Goal: Task Accomplishment & Management: Use online tool/utility

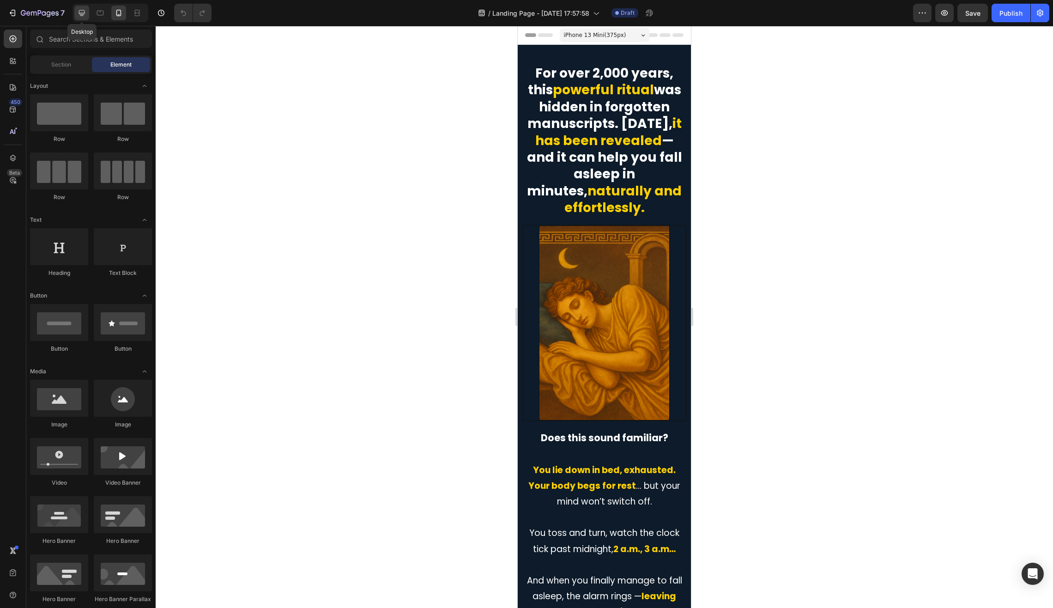
click at [78, 14] on icon at bounding box center [81, 12] width 9 height 9
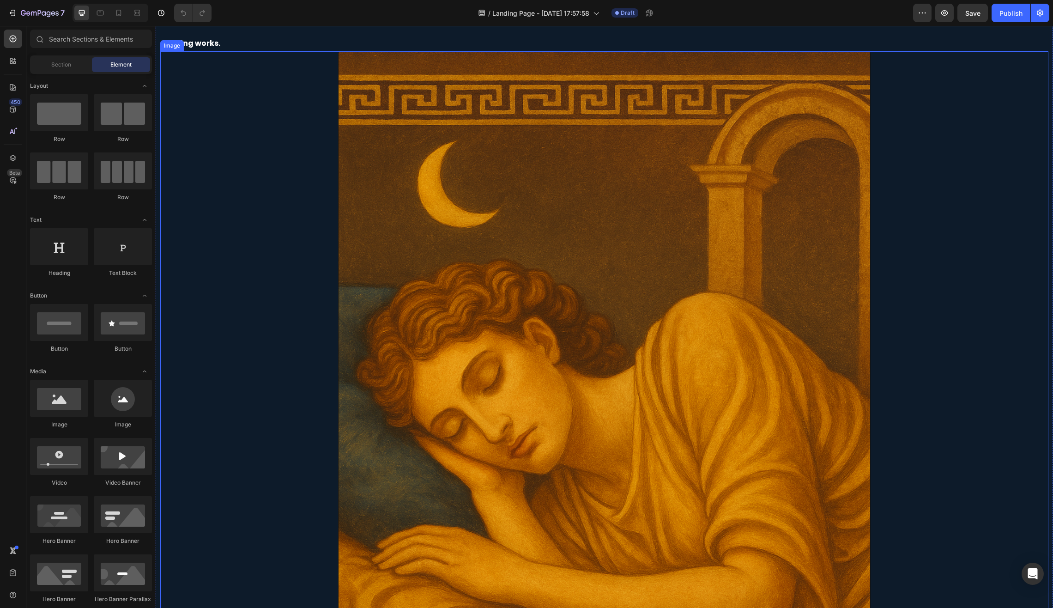
scroll to position [311, 0]
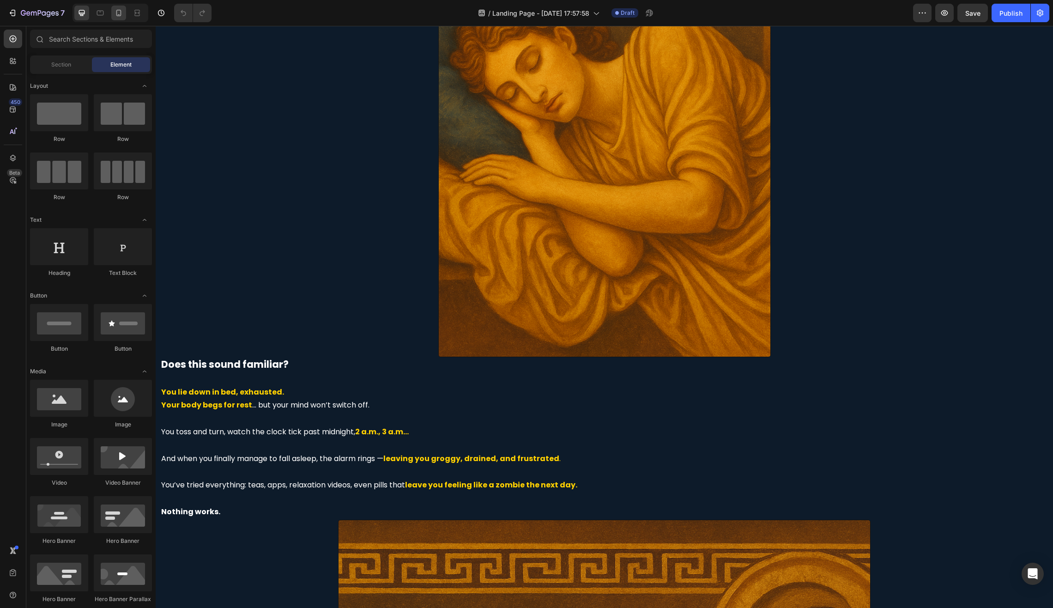
click at [118, 11] on icon at bounding box center [118, 12] width 9 height 9
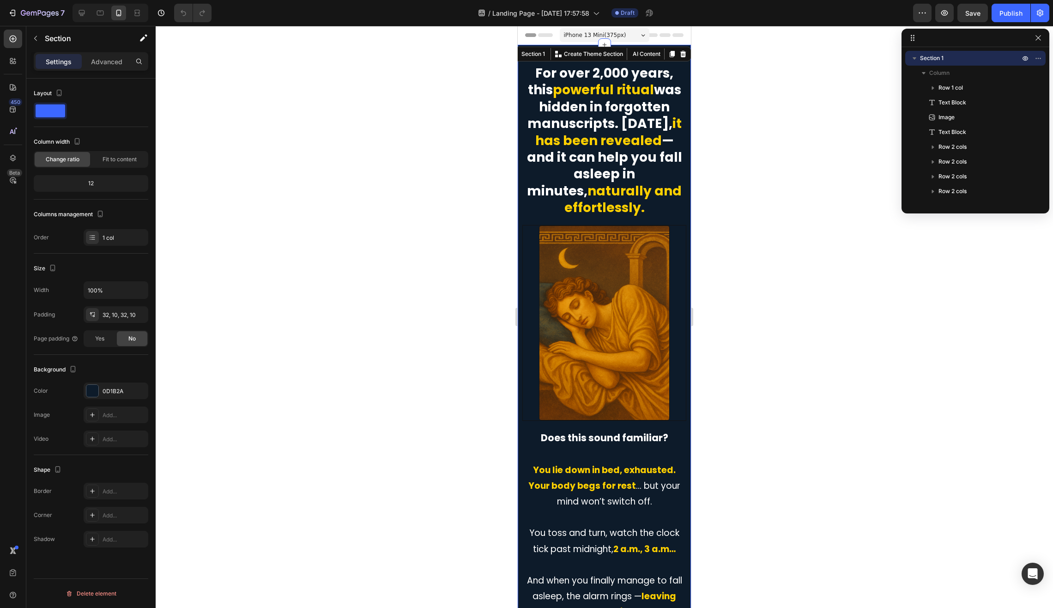
click at [111, 419] on div "Add..." at bounding box center [116, 414] width 65 height 17
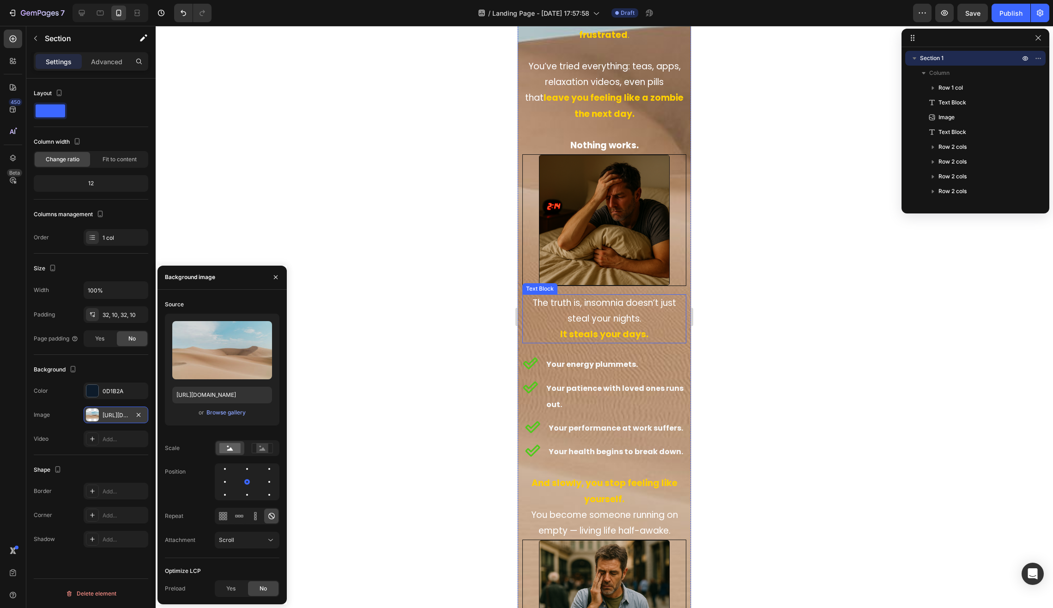
scroll to position [351, 0]
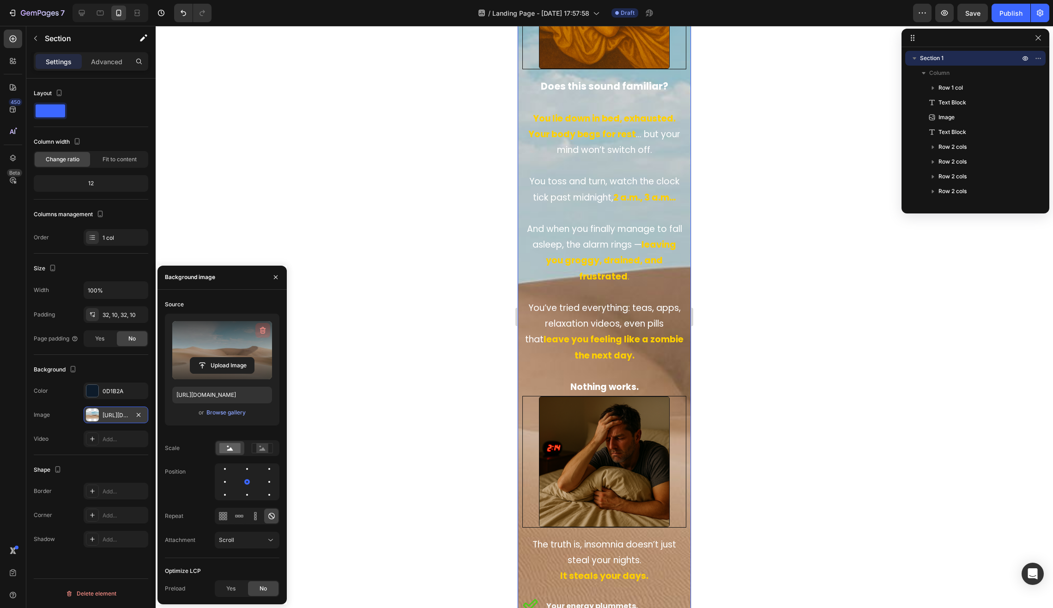
click at [264, 331] on icon "button" at bounding box center [263, 329] width 6 height 7
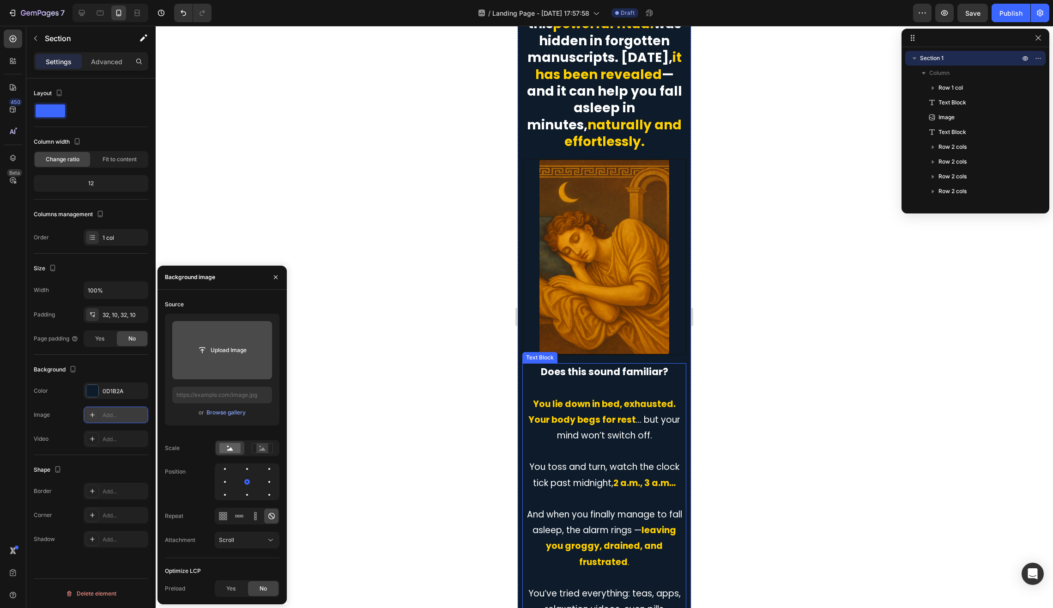
scroll to position [0, 0]
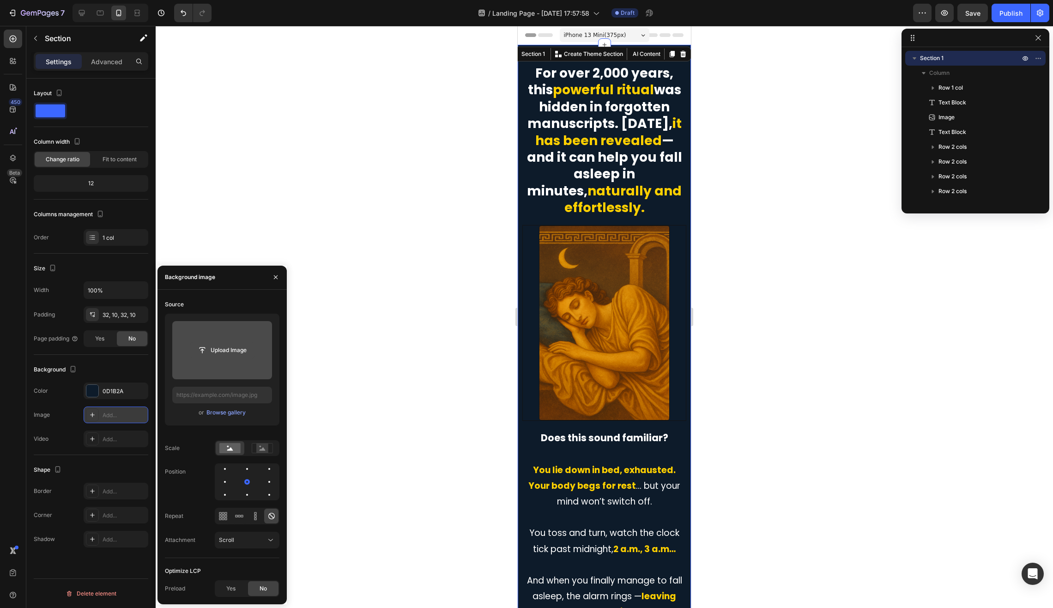
click at [225, 349] on input "file" at bounding box center [222, 350] width 64 height 16
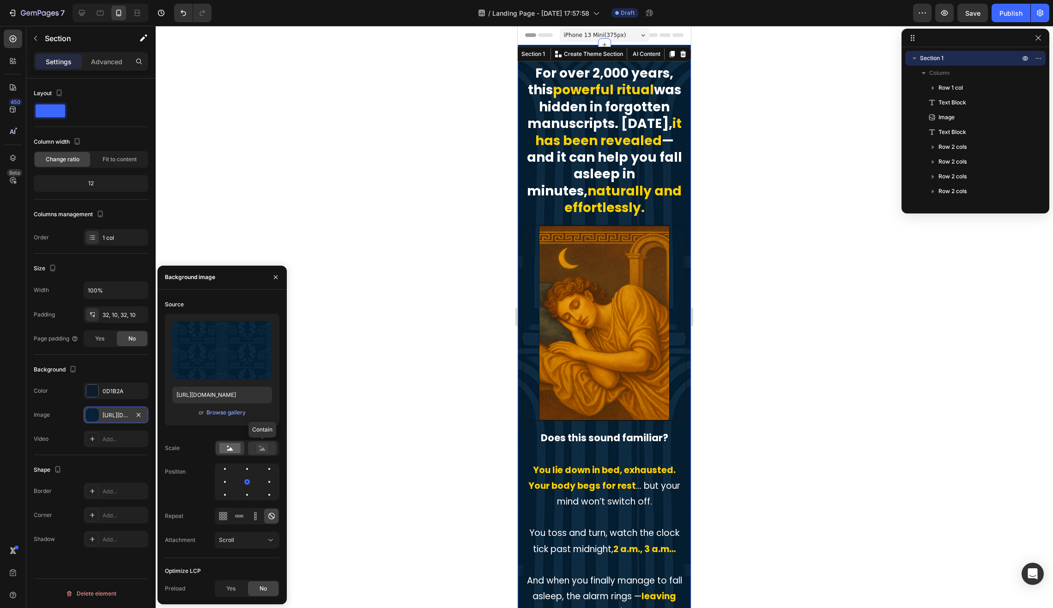
click at [265, 448] on rect at bounding box center [262, 447] width 12 height 9
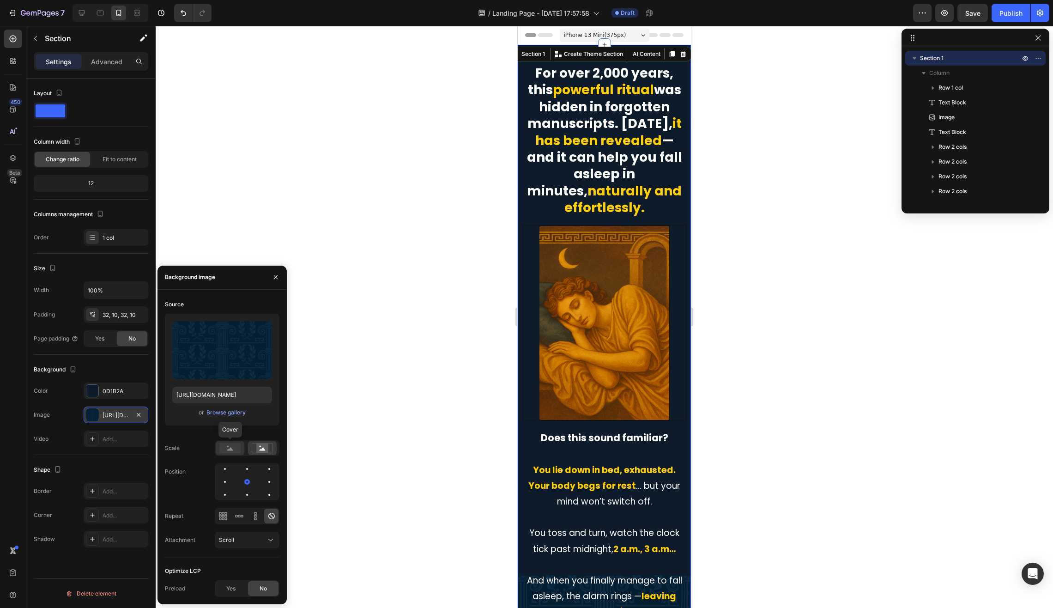
click at [235, 449] on rect at bounding box center [229, 448] width 21 height 10
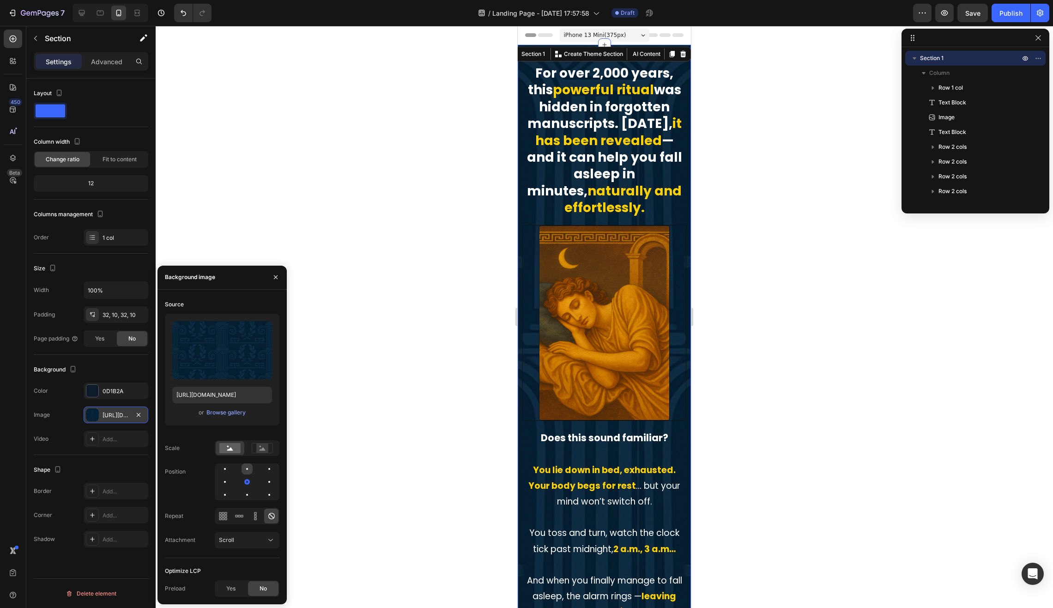
click at [264, 472] on div at bounding box center [269, 468] width 11 height 11
click at [264, 483] on div at bounding box center [269, 481] width 11 height 11
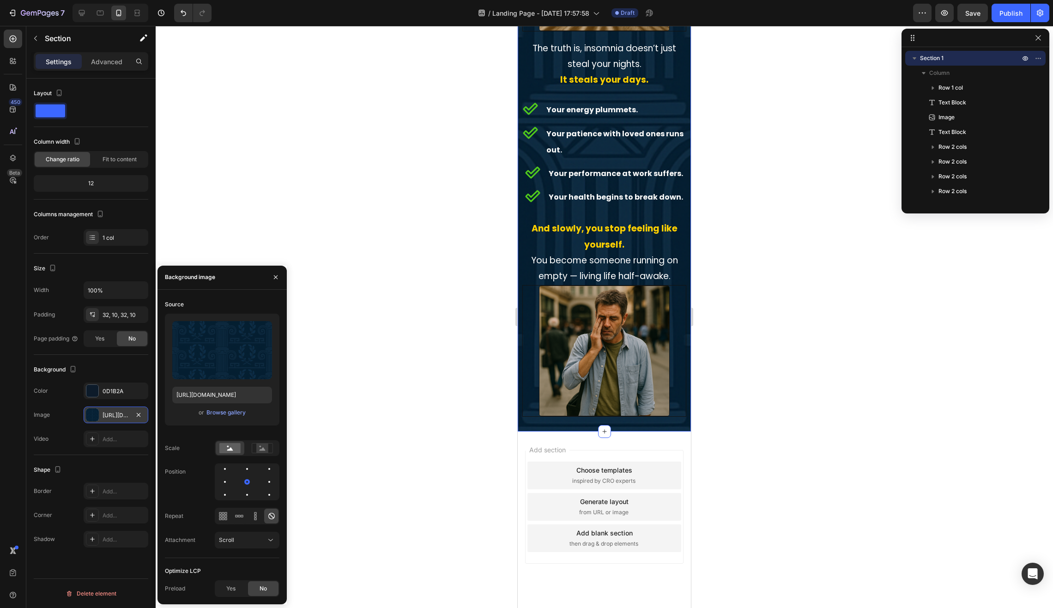
scroll to position [367, 0]
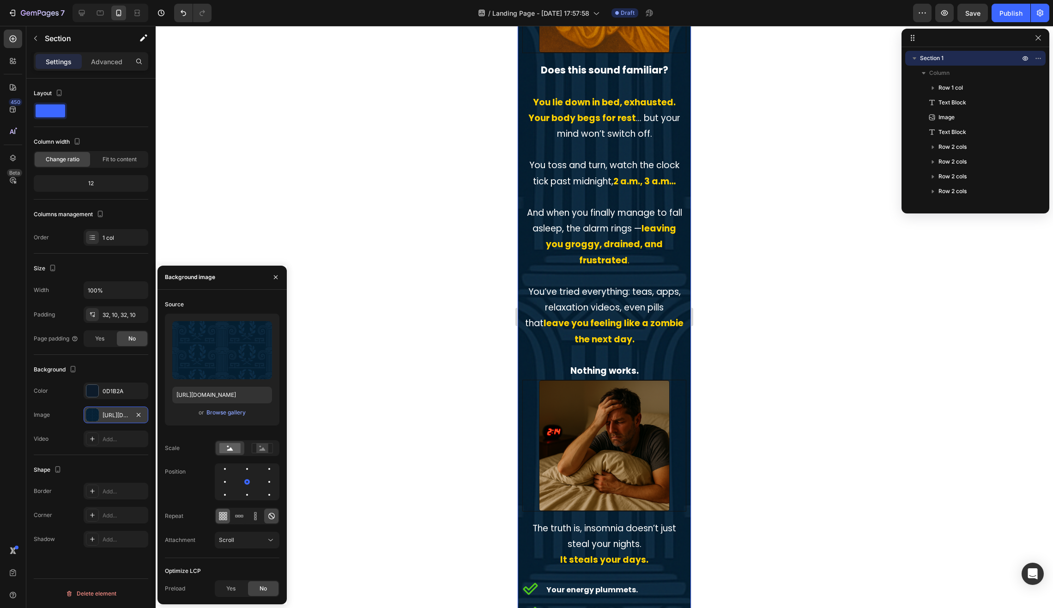
click at [225, 517] on icon at bounding box center [225, 515] width 2 height 2
click at [236, 517] on icon at bounding box center [239, 515] width 9 height 9
click at [260, 514] on div at bounding box center [255, 515] width 14 height 15
click at [235, 545] on button "Scroll" at bounding box center [247, 539] width 65 height 17
click at [221, 503] on span "Fixed" at bounding box center [226, 499] width 14 height 8
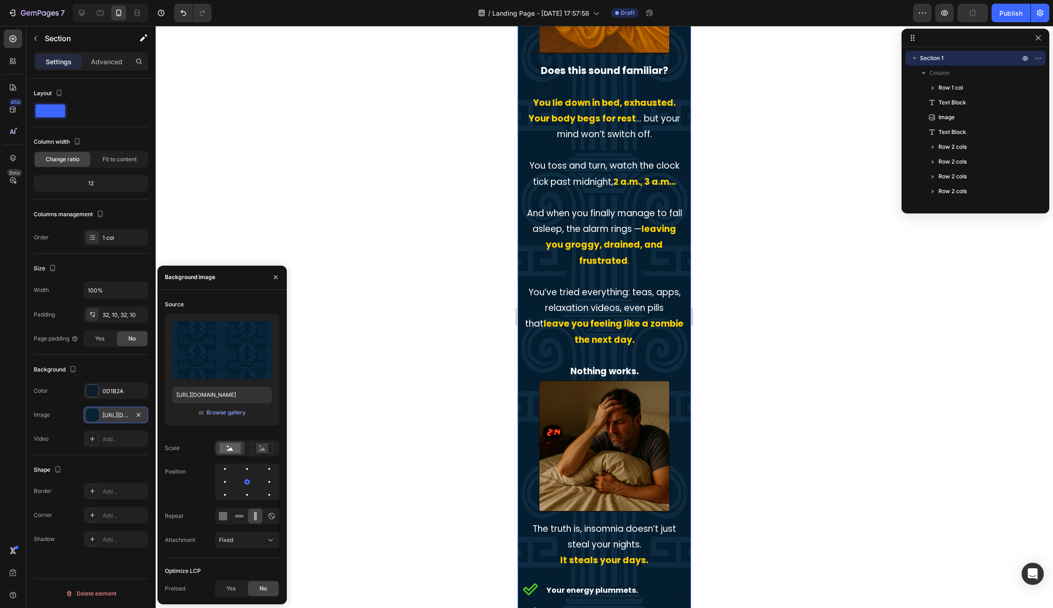
scroll to position [0, 0]
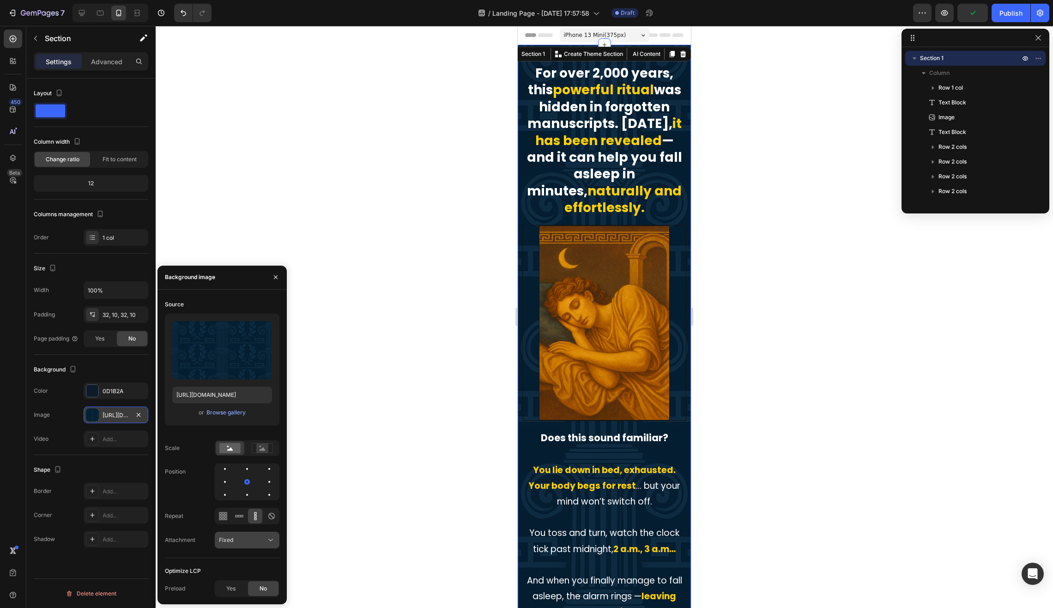
click at [231, 537] on span "Fixed" at bounding box center [226, 539] width 14 height 7
click at [232, 513] on span "Local" at bounding box center [226, 517] width 14 height 8
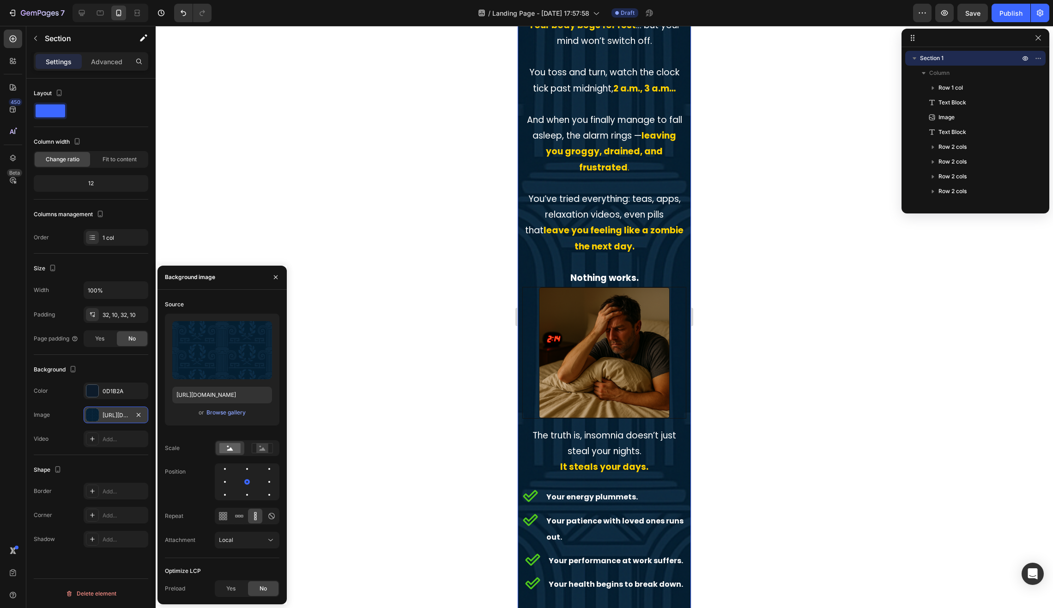
click at [244, 548] on div "Source Upload Image [URL][DOMAIN_NAME] or Browse gallery Scale Position Repeat …" at bounding box center [222, 427] width 114 height 261
click at [220, 357] on input "file" at bounding box center [222, 365] width 64 height 16
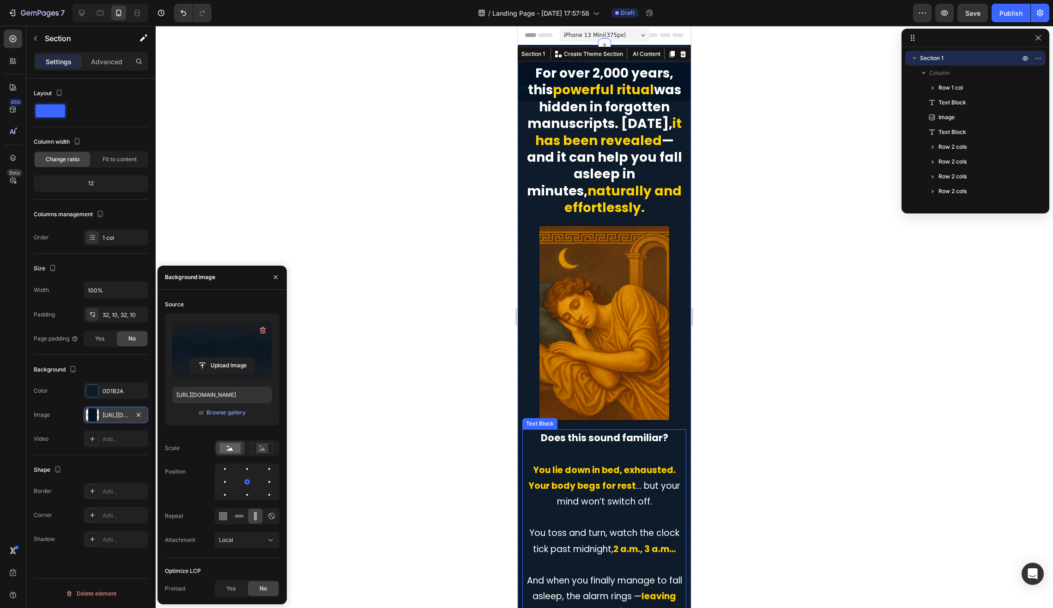
scroll to position [470, 0]
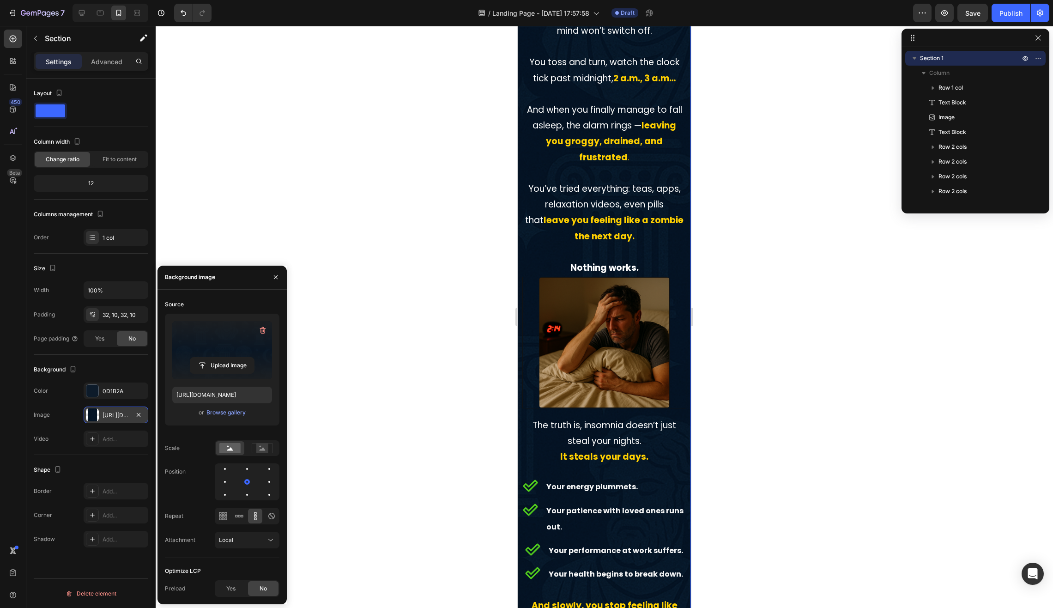
click at [243, 348] on label at bounding box center [222, 350] width 100 height 58
click at [243, 357] on input "file" at bounding box center [222, 365] width 64 height 16
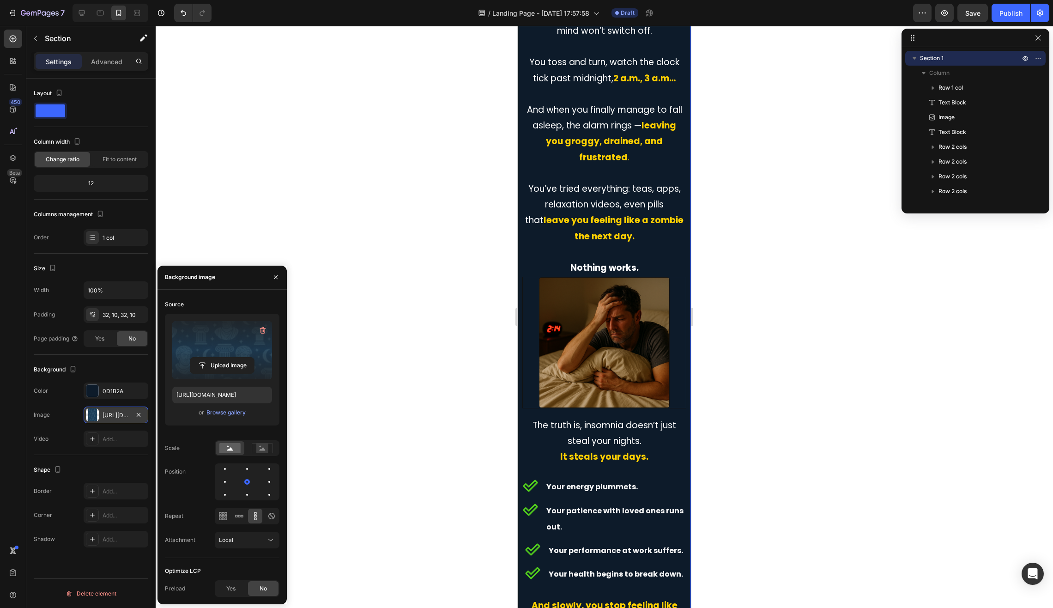
scroll to position [14, 0]
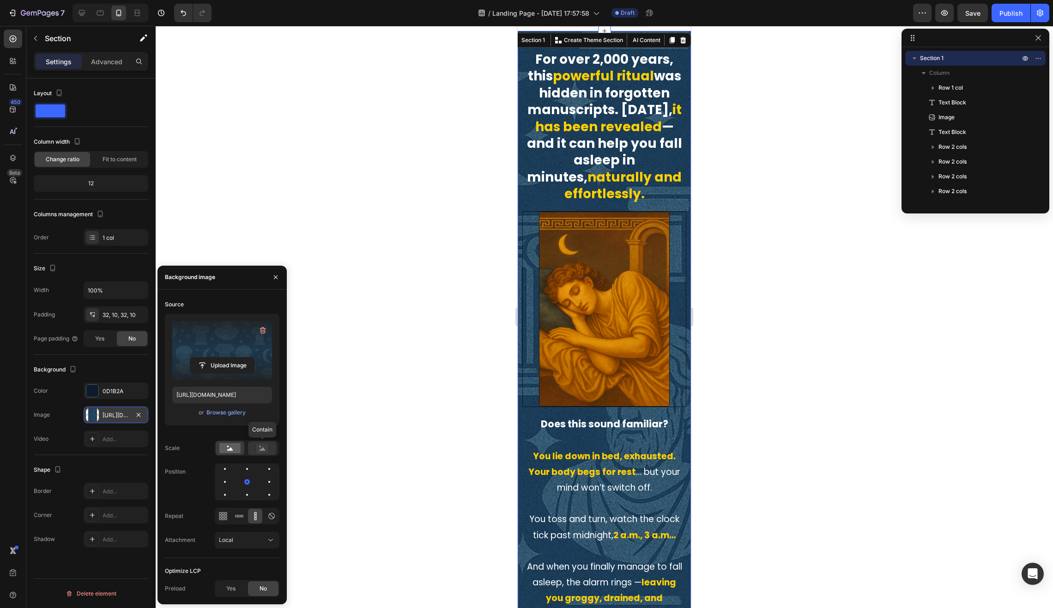
click at [268, 445] on icon at bounding box center [262, 448] width 21 height 10
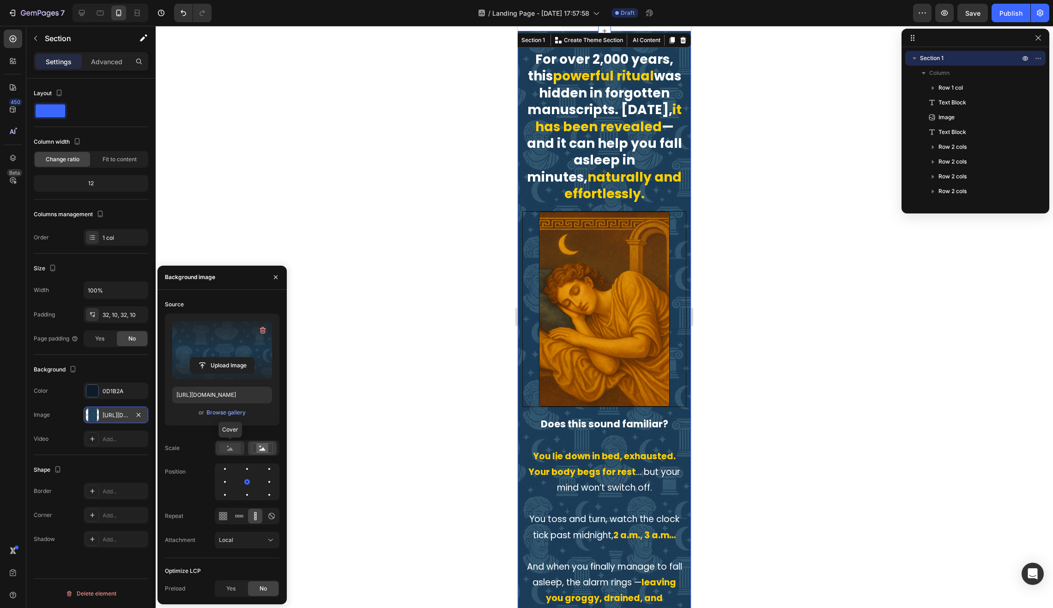
click at [217, 445] on div at bounding box center [230, 448] width 29 height 14
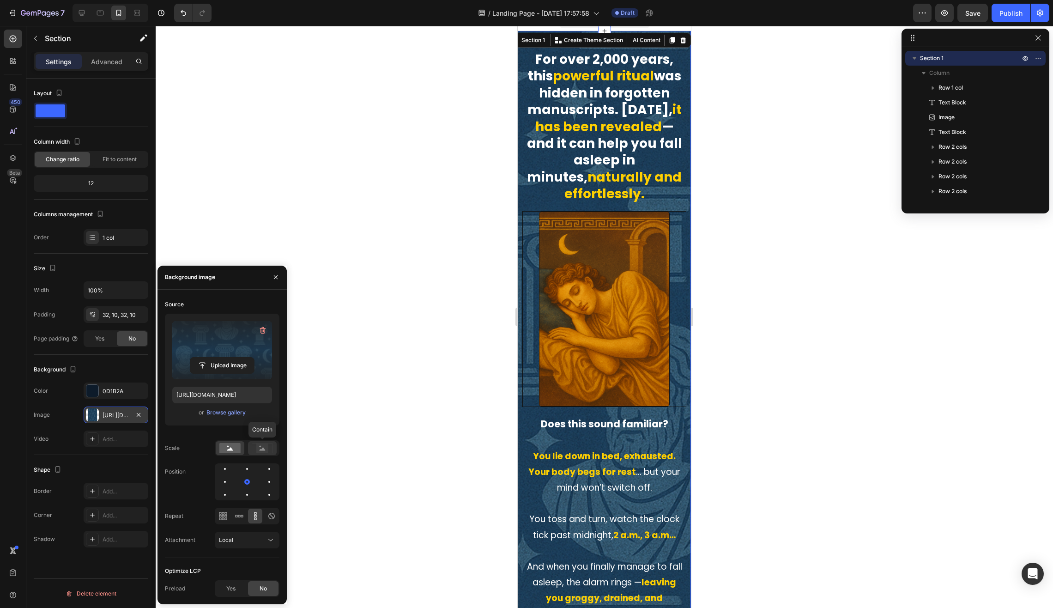
click at [255, 446] on icon at bounding box center [262, 448] width 21 height 10
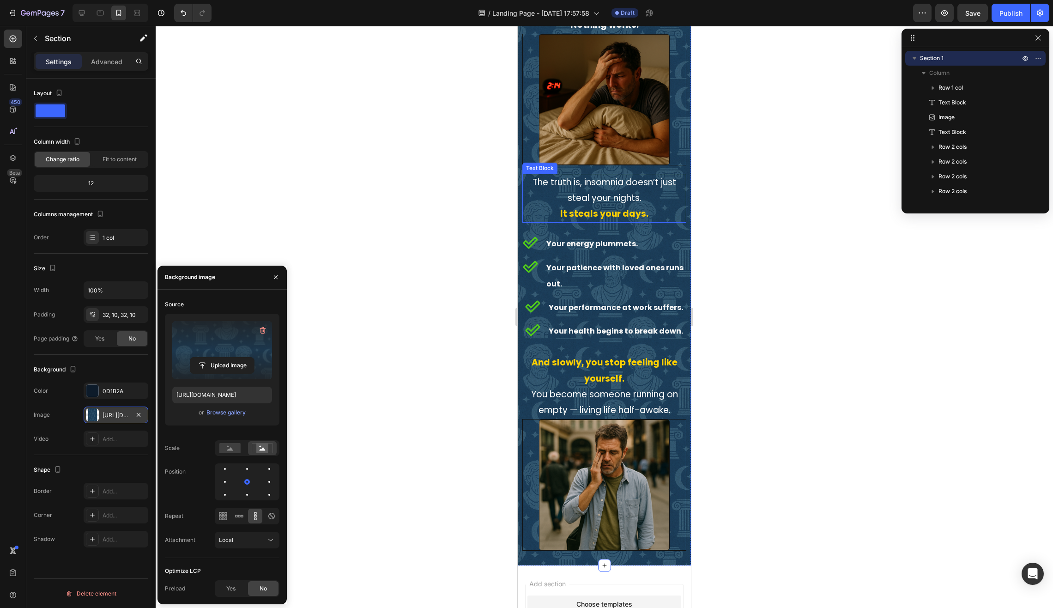
scroll to position [715, 0]
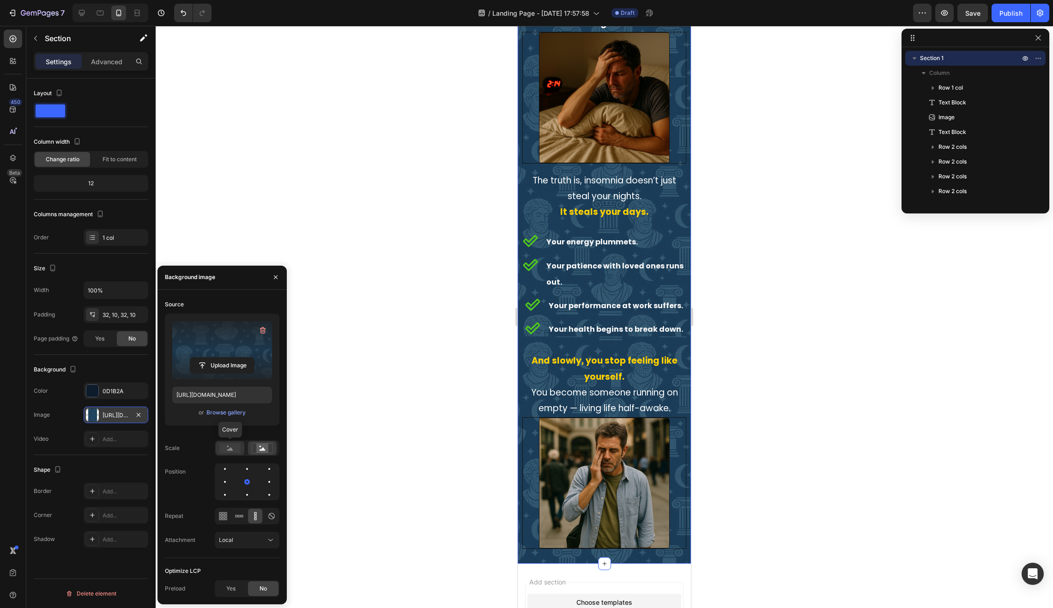
click at [231, 452] on rect at bounding box center [229, 448] width 21 height 10
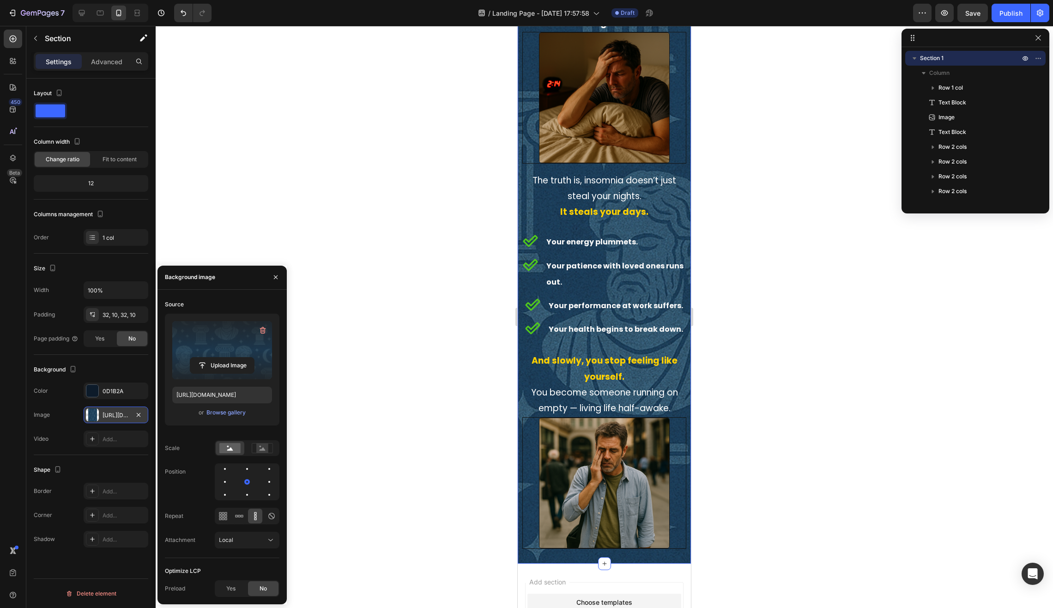
scroll to position [0, 0]
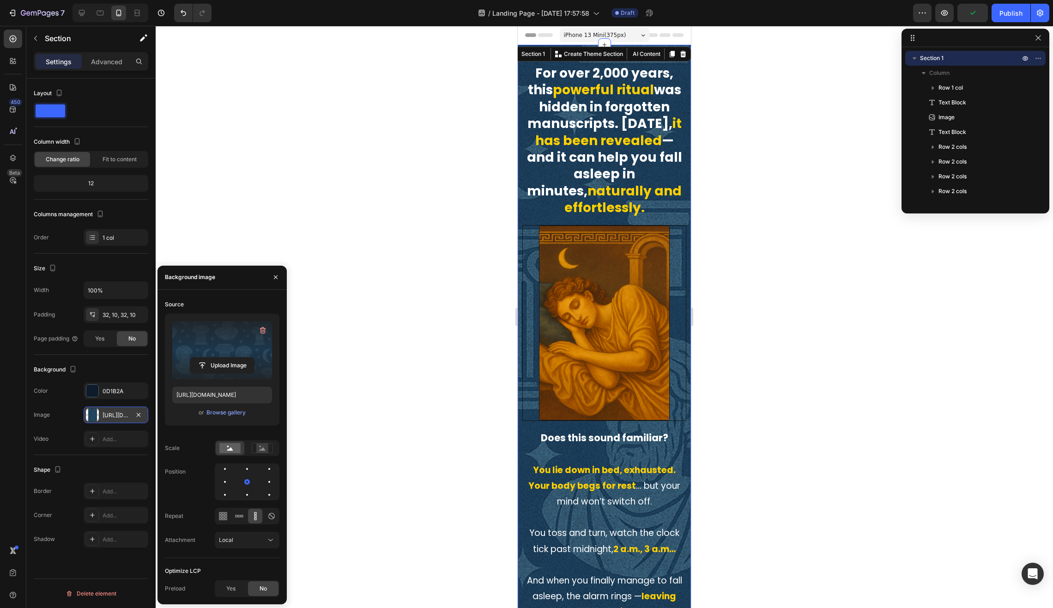
click at [220, 523] on div at bounding box center [247, 515] width 65 height 17
click at [219, 515] on icon at bounding box center [220, 515] width 2 height 2
click at [271, 515] on icon at bounding box center [271, 515] width 9 height 9
drag, startPoint x: 220, startPoint y: 589, endPoint x: 234, endPoint y: 588, distance: 14.4
click at [221, 589] on div "Yes" at bounding box center [231, 588] width 30 height 15
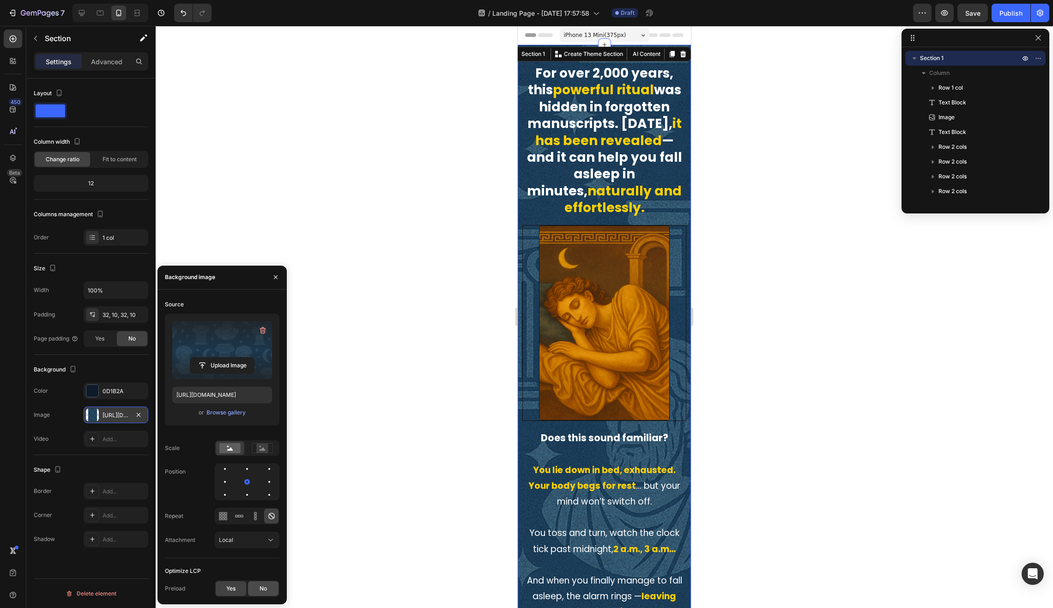
click at [260, 591] on span "No" at bounding box center [262, 588] width 7 height 8
click at [234, 590] on span "Yes" at bounding box center [230, 588] width 9 height 8
click at [227, 373] on label at bounding box center [222, 350] width 100 height 58
click at [227, 373] on input "file" at bounding box center [222, 365] width 64 height 16
type input "[URL][DOMAIN_NAME]"
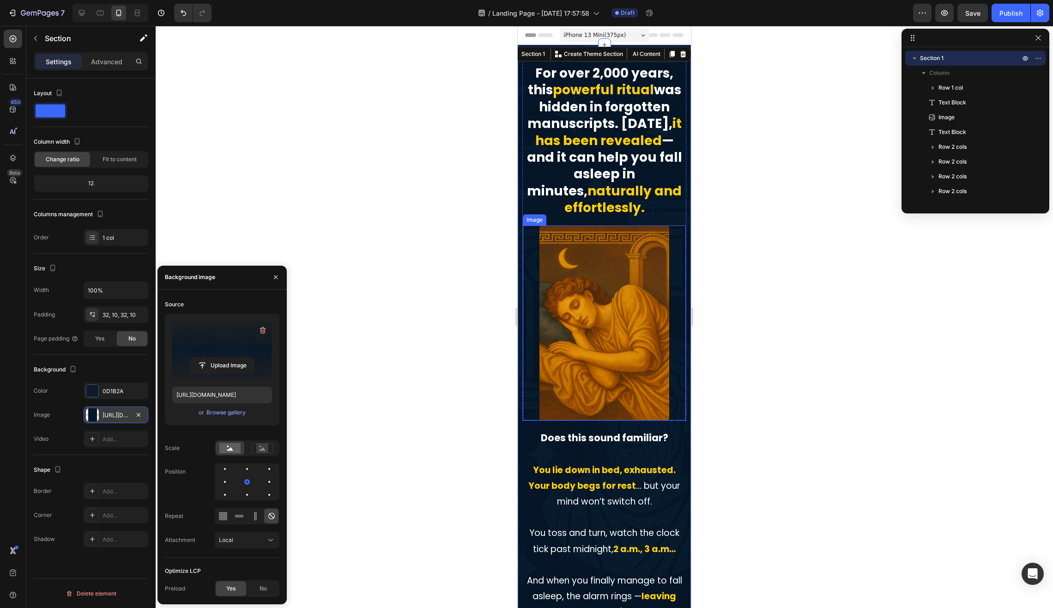
scroll to position [815, 0]
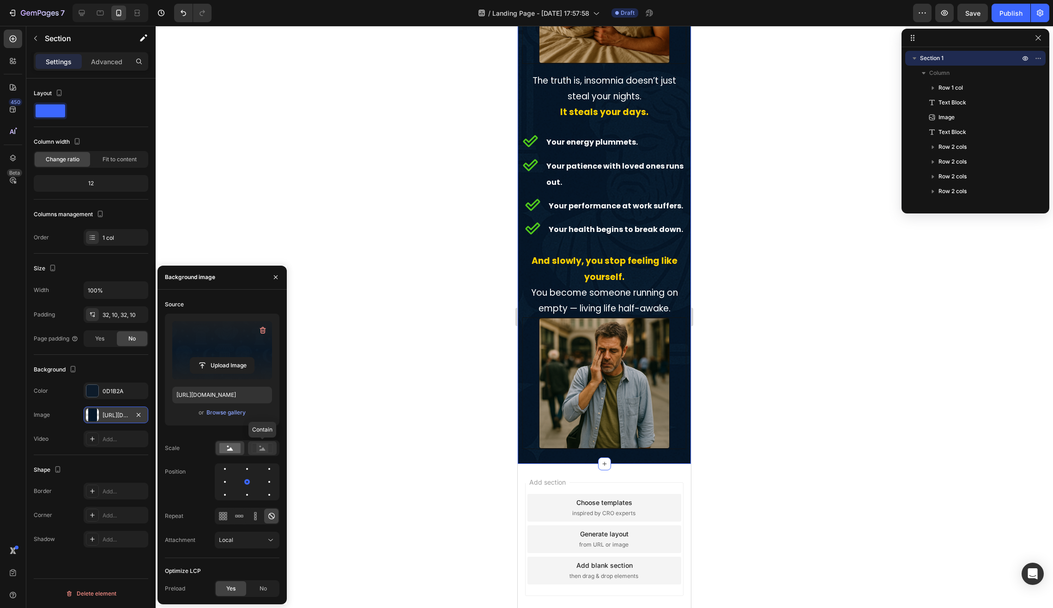
click at [259, 451] on rect at bounding box center [262, 447] width 12 height 9
click at [228, 448] on rect at bounding box center [229, 448] width 21 height 10
click at [253, 517] on icon at bounding box center [255, 515] width 9 height 9
click at [221, 514] on icon at bounding box center [222, 515] width 9 height 9
click at [260, 448] on rect at bounding box center [262, 447] width 12 height 9
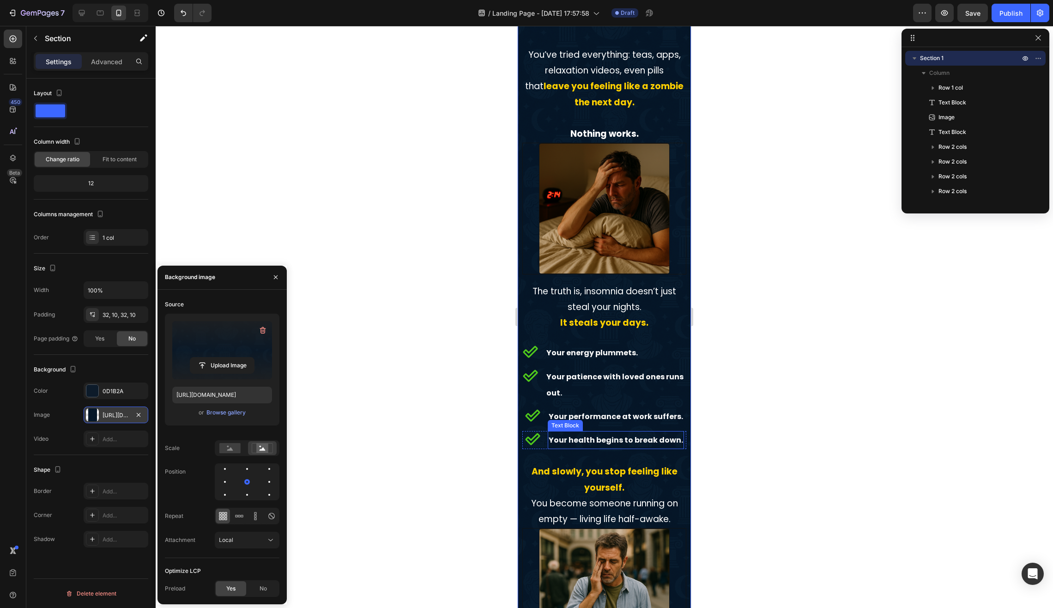
scroll to position [0, 0]
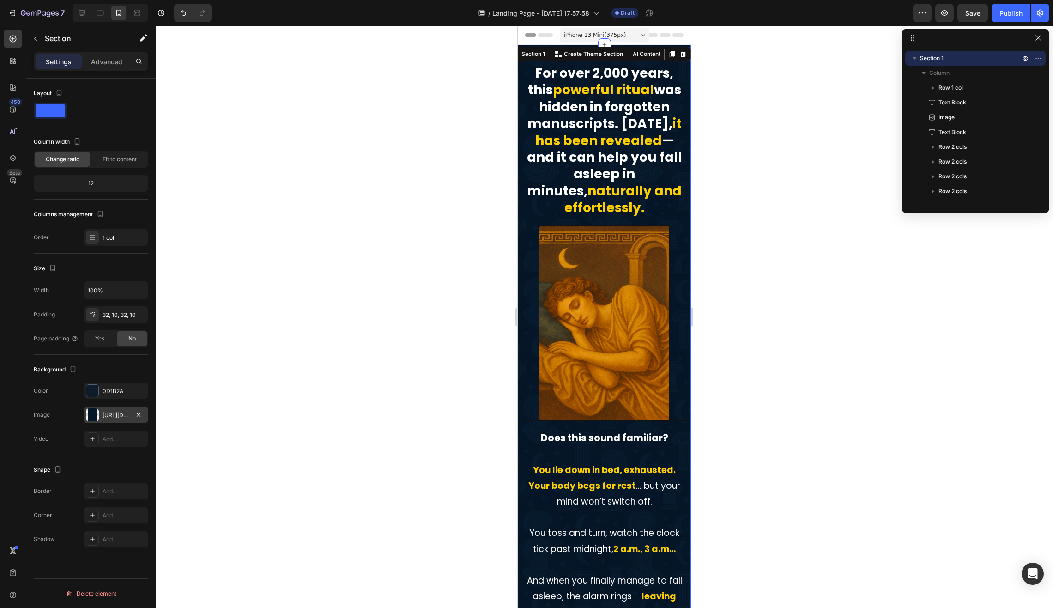
click at [434, 458] on div at bounding box center [604, 317] width 897 height 582
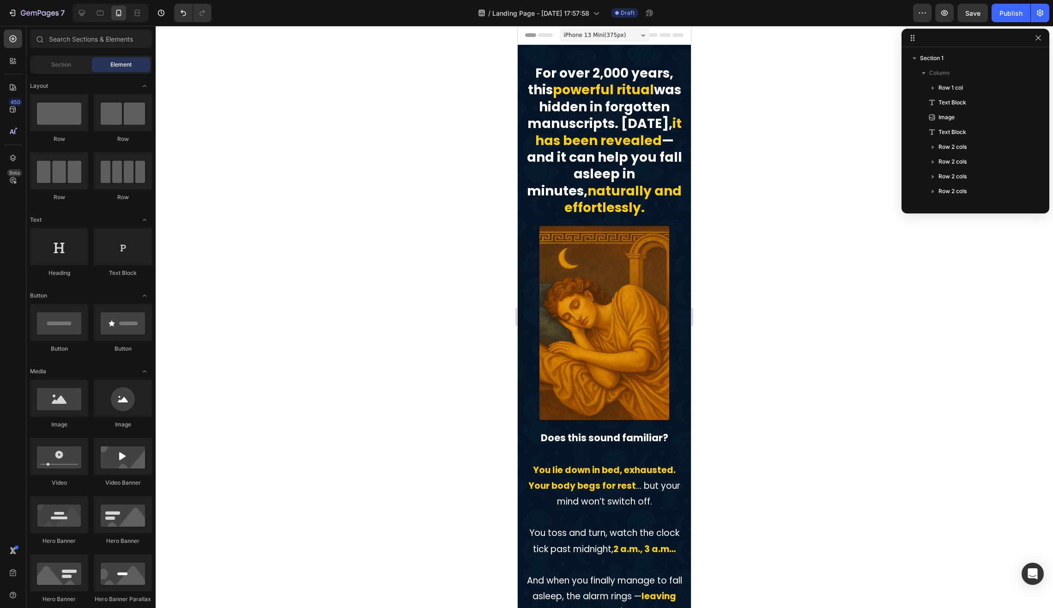
click at [89, 9] on div at bounding box center [110, 13] width 76 height 18
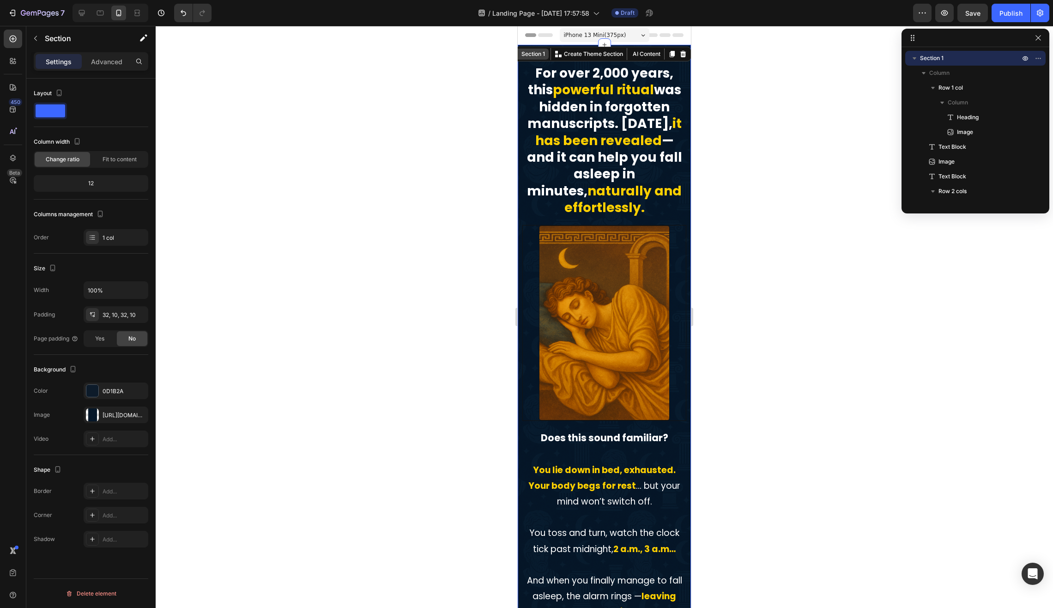
click at [674, 53] on div "Section 1 You can create reusable sections Create Theme Section AI Content Writ…" at bounding box center [599, 54] width 183 height 15
click at [97, 389] on div at bounding box center [92, 391] width 12 height 12
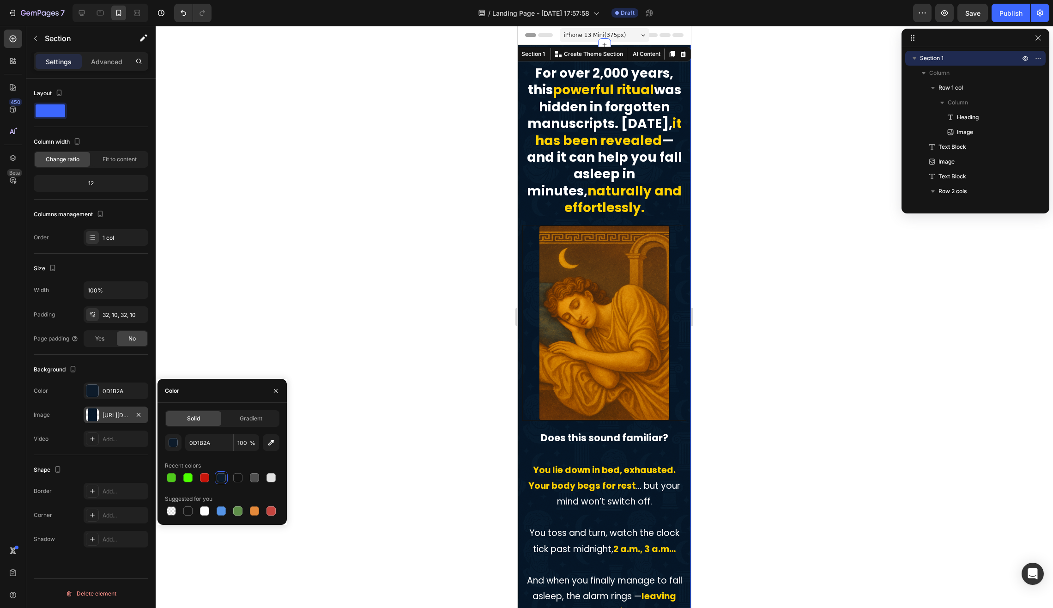
click at [113, 413] on div "[URL][DOMAIN_NAME]" at bounding box center [115, 415] width 27 height 8
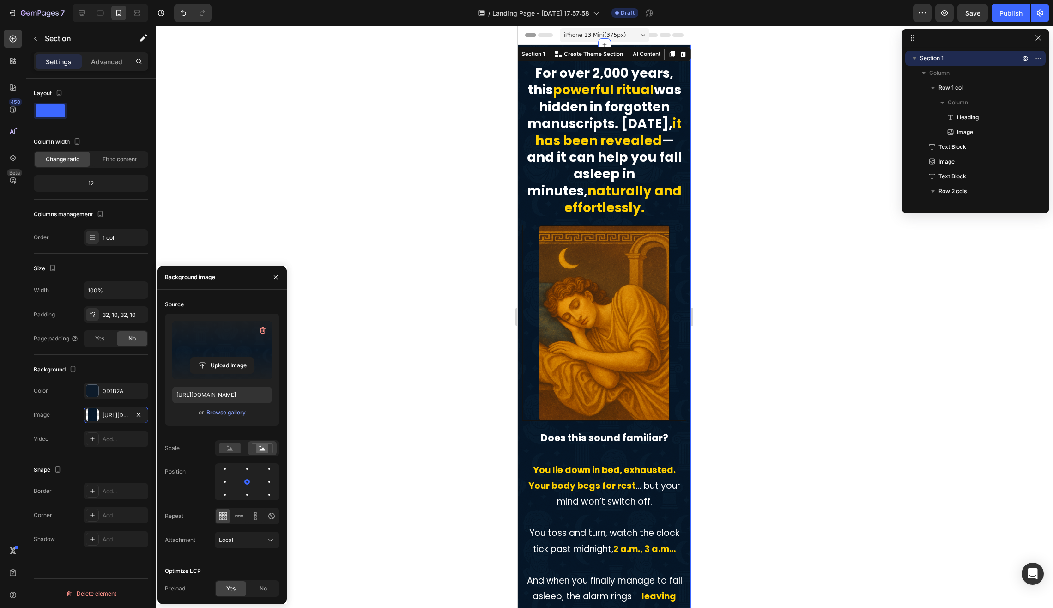
click at [235, 343] on label at bounding box center [222, 350] width 100 height 58
click at [235, 357] on input "file" at bounding box center [222, 365] width 64 height 16
click at [223, 363] on input "file" at bounding box center [222, 365] width 64 height 16
type input "[URL][DOMAIN_NAME]"
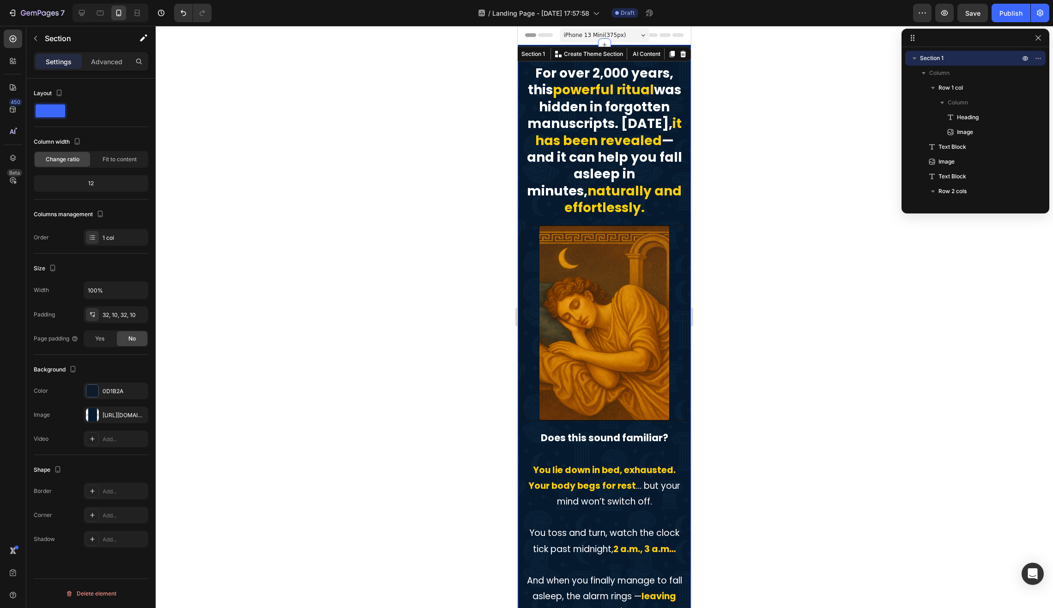
click at [493, 288] on div at bounding box center [604, 317] width 897 height 582
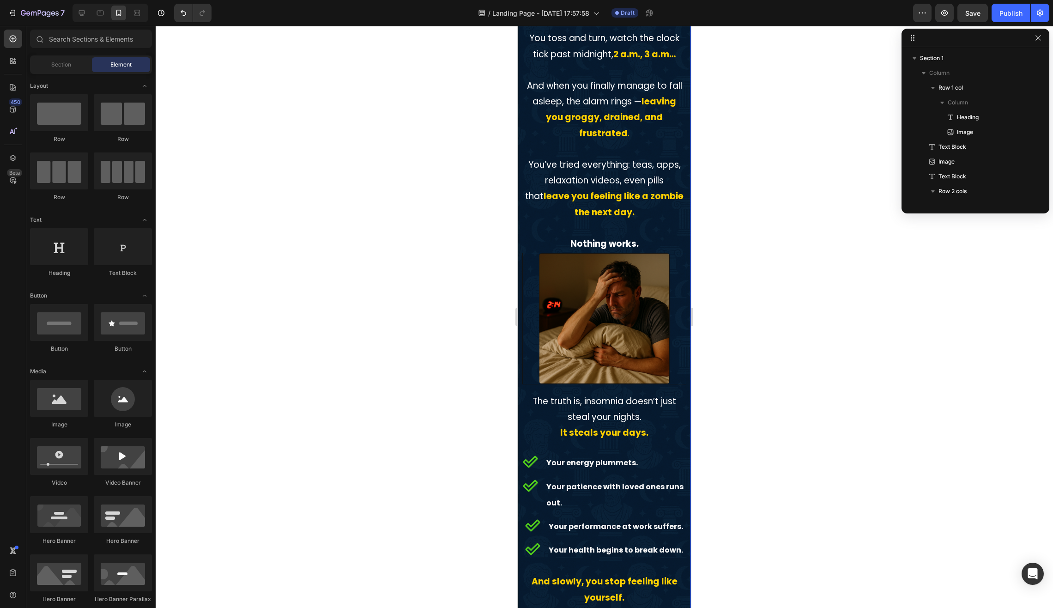
scroll to position [847, 0]
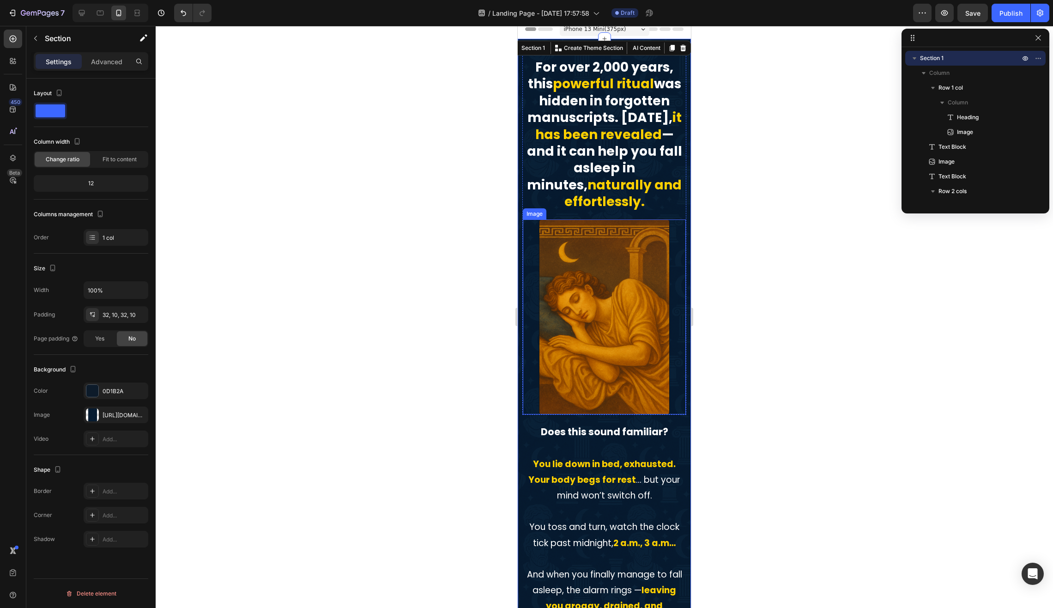
scroll to position [0, 0]
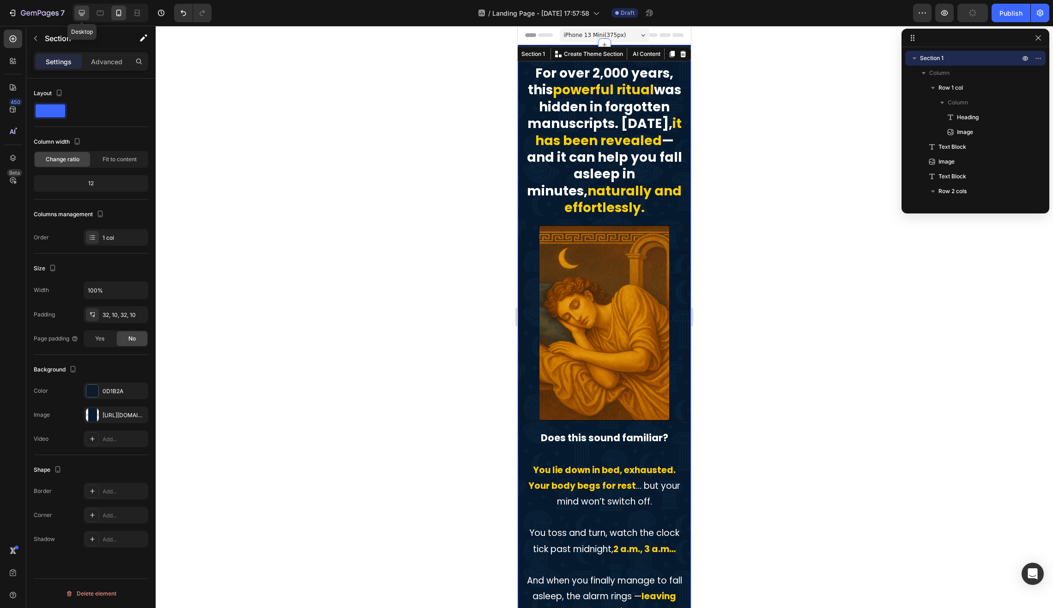
click at [89, 15] on div at bounding box center [81, 13] width 15 height 15
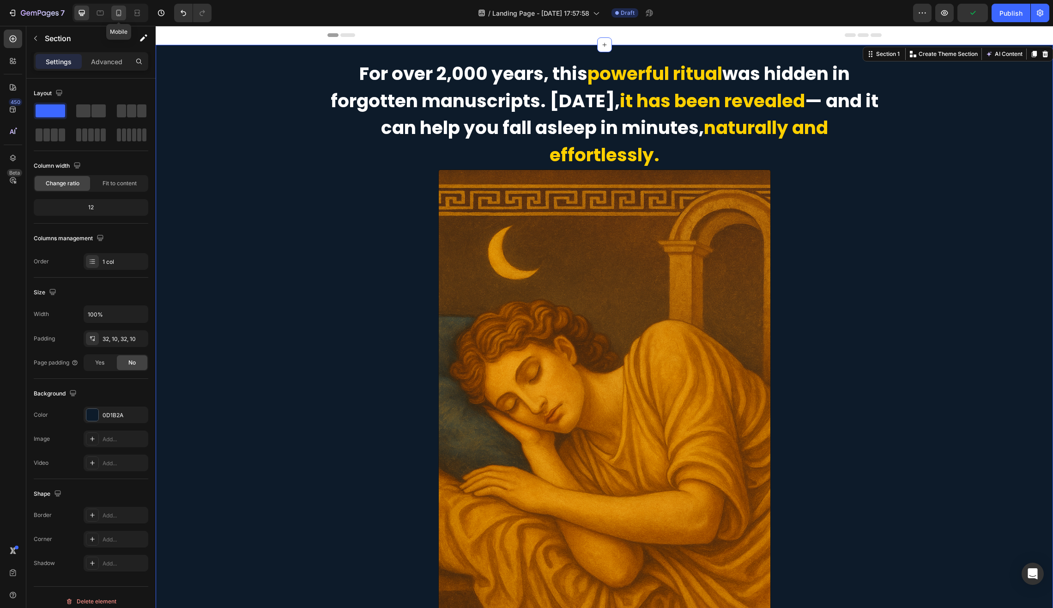
click at [120, 11] on icon at bounding box center [118, 12] width 9 height 9
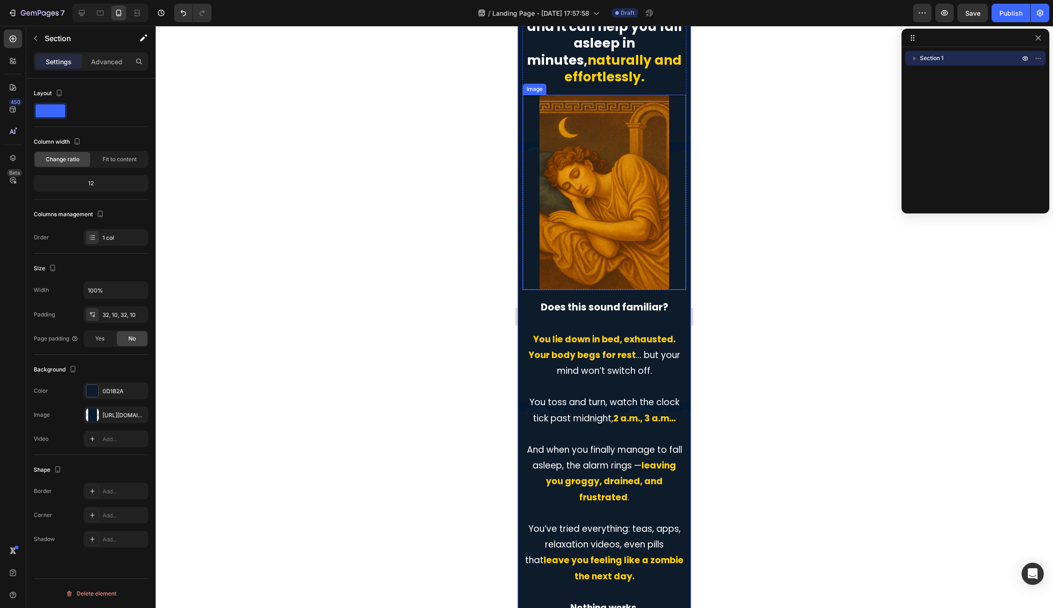
scroll to position [130, 0]
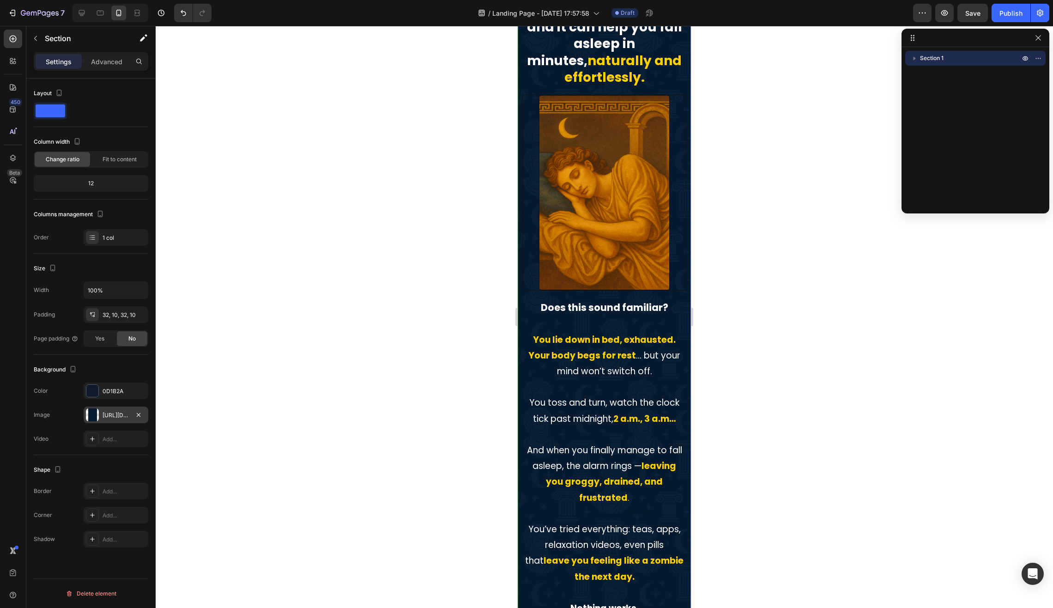
click at [114, 416] on div "[URL][DOMAIN_NAME]" at bounding box center [115, 415] width 27 height 8
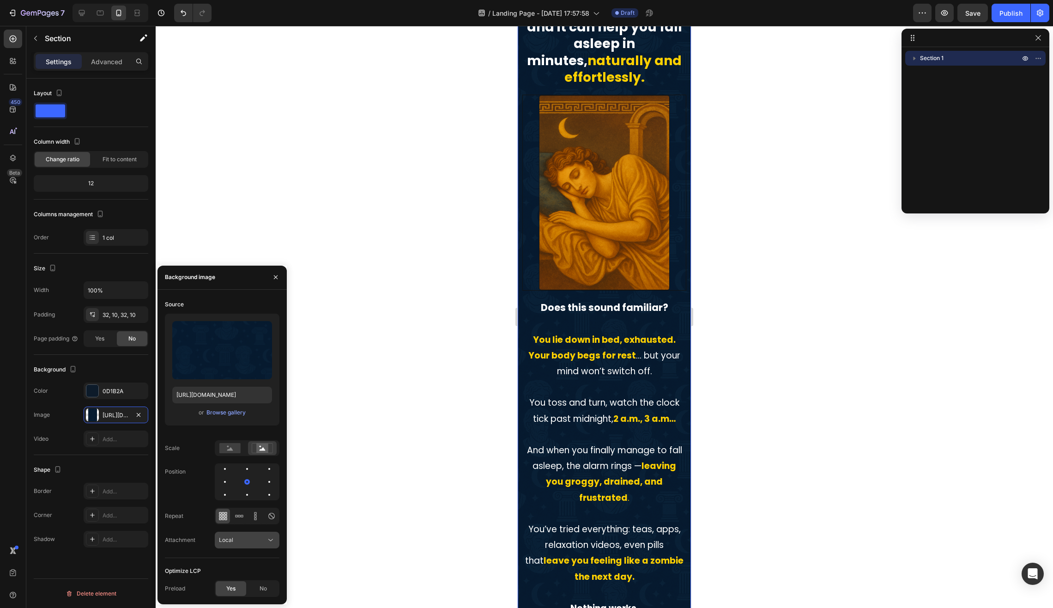
click at [241, 543] on div "Local" at bounding box center [242, 539] width 47 height 8
click at [237, 501] on p "Fixed" at bounding box center [245, 499] width 53 height 8
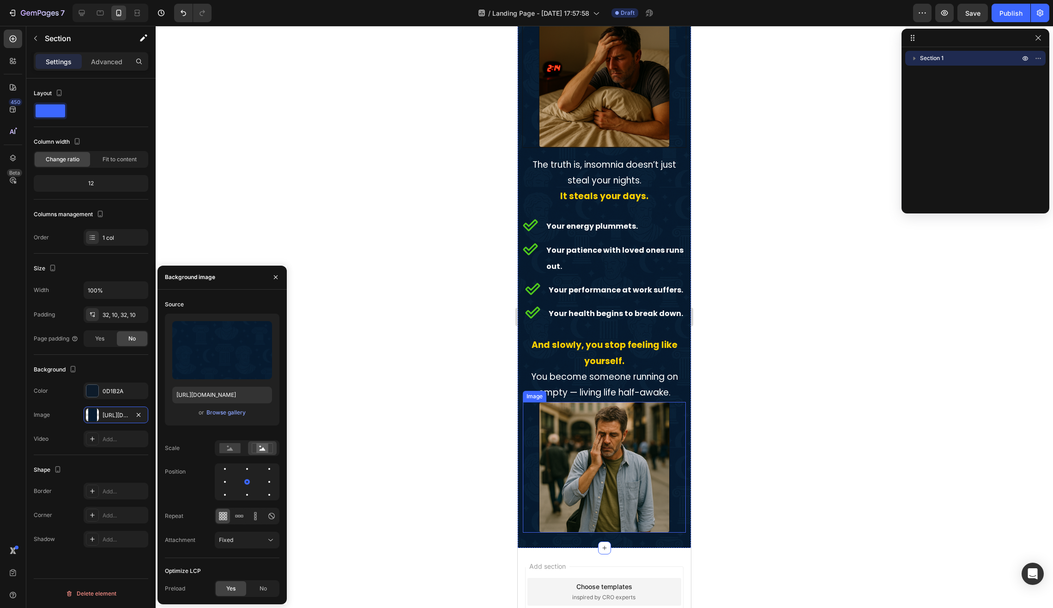
scroll to position [0, 0]
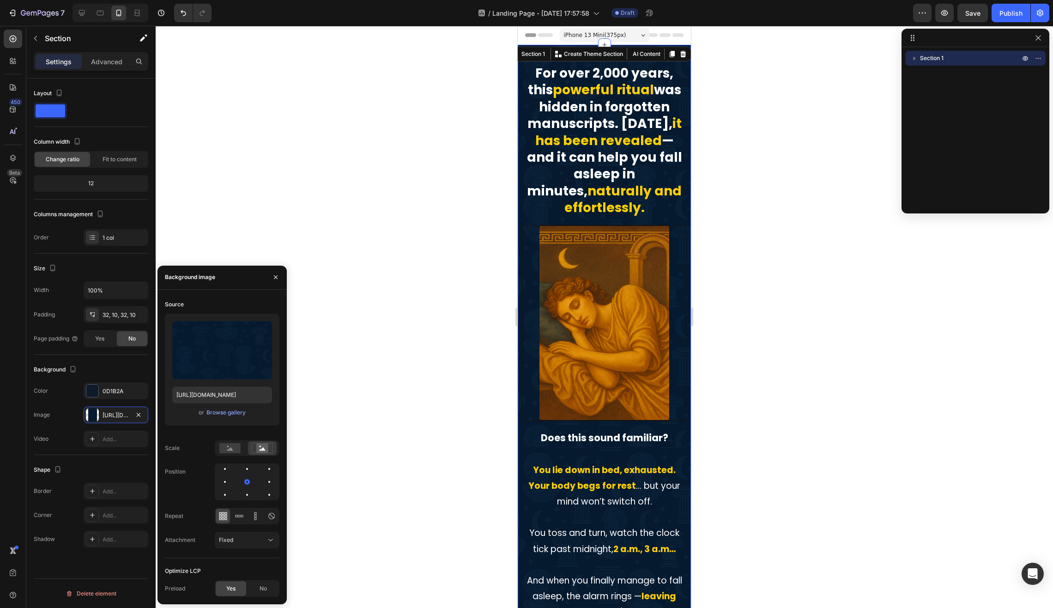
click at [411, 405] on div at bounding box center [604, 317] width 897 height 582
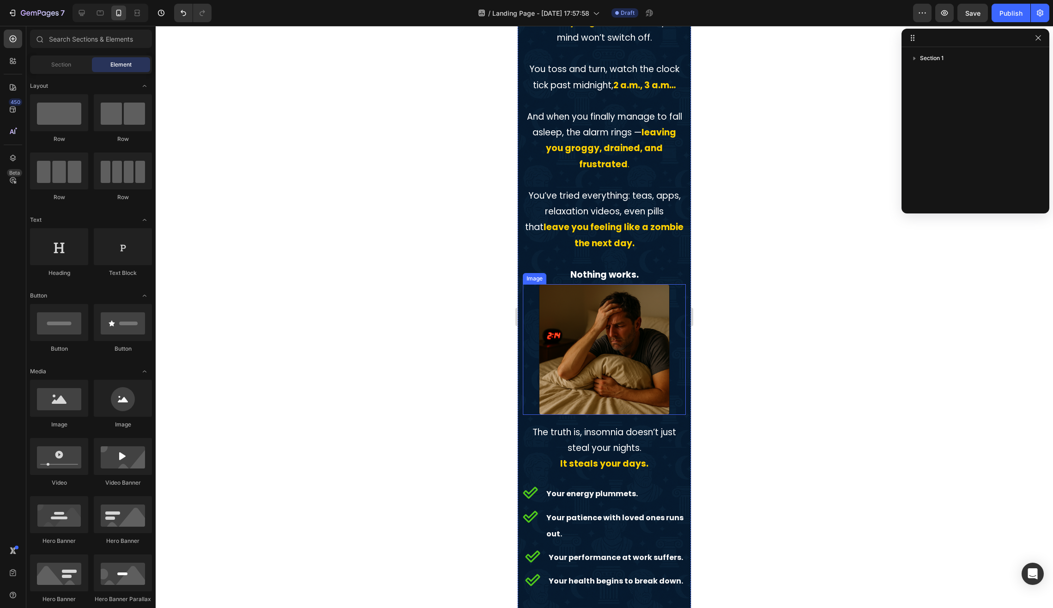
scroll to position [654, 0]
